Goal: Transaction & Acquisition: Purchase product/service

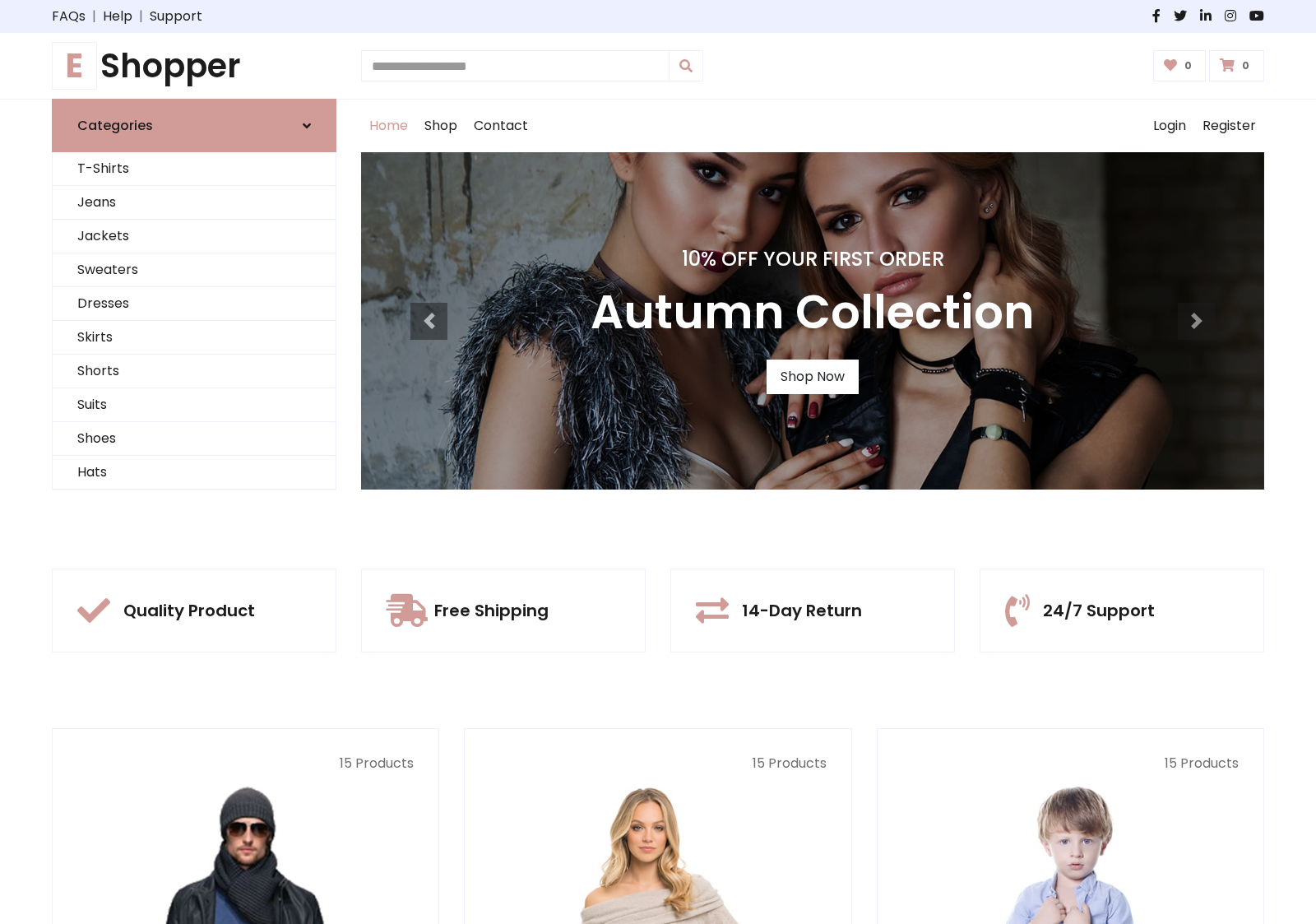
click at [658, 462] on div "10% Off Your First Order Autumn Collection Shop Now" at bounding box center [813, 320] width 903 height 337
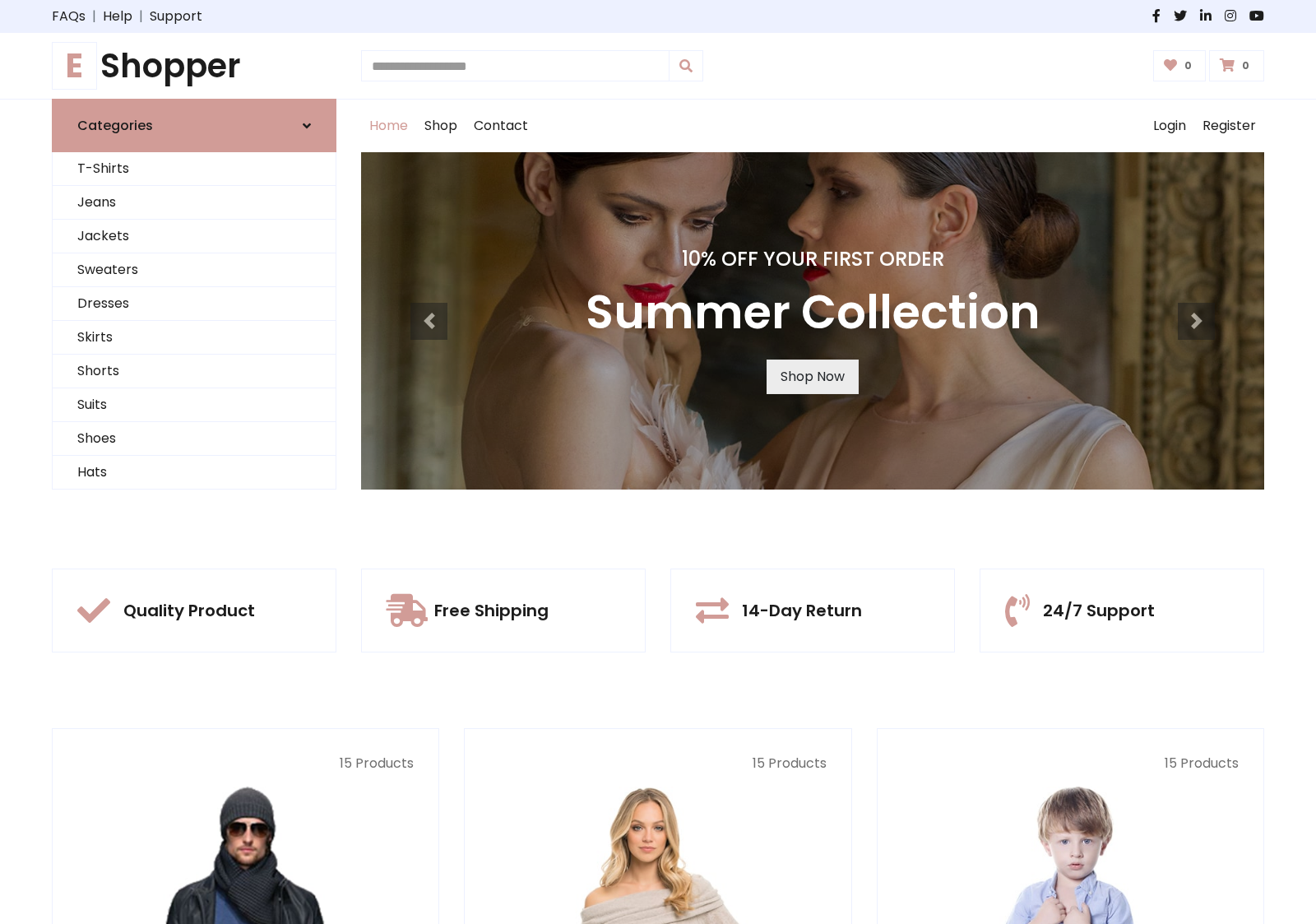
click at [812, 376] on link "Shop Now" at bounding box center [813, 376] width 93 height 35
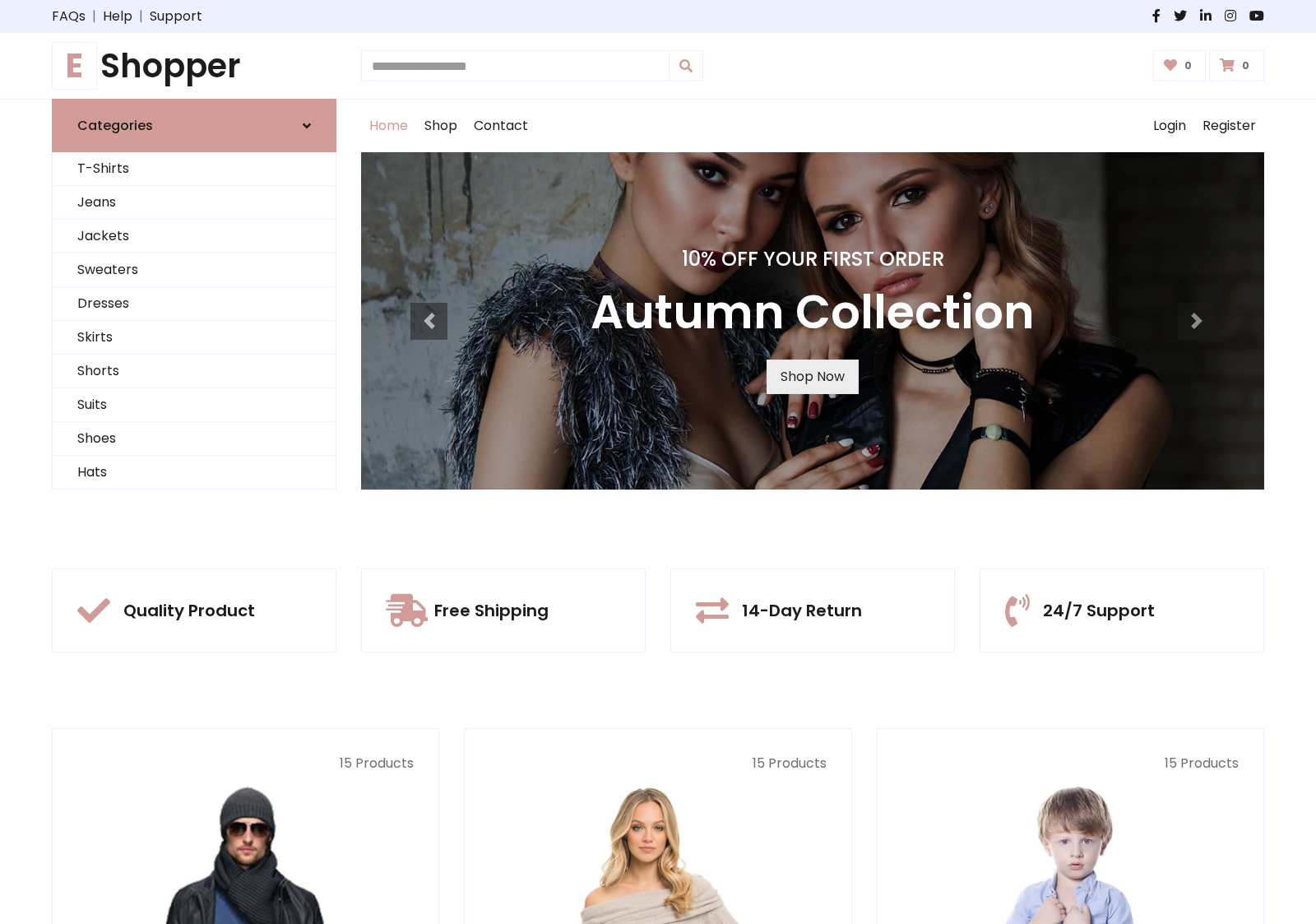
click at [812, 376] on link "Shop Now" at bounding box center [813, 376] width 93 height 35
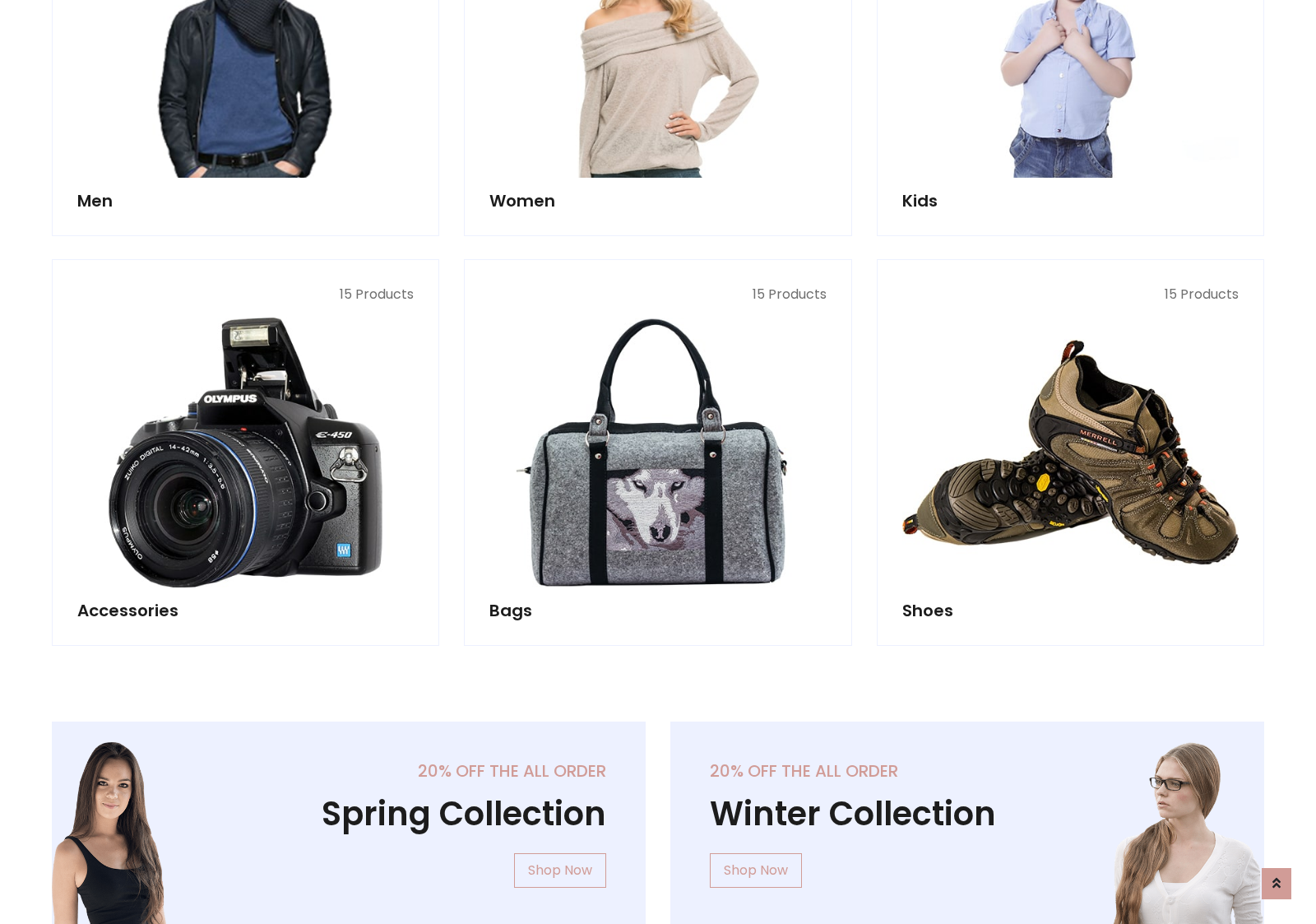
scroll to position [1641, 0]
